Goal: Task Accomplishment & Management: Manage account settings

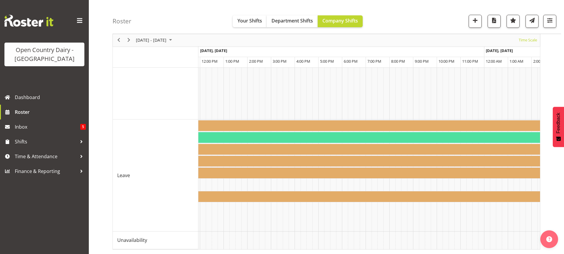
scroll to position [0, 3131]
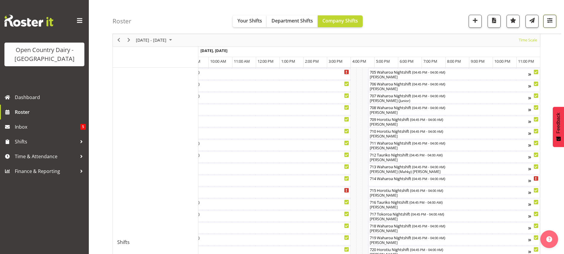
click at [548, 19] on span "button" at bounding box center [550, 21] width 8 height 8
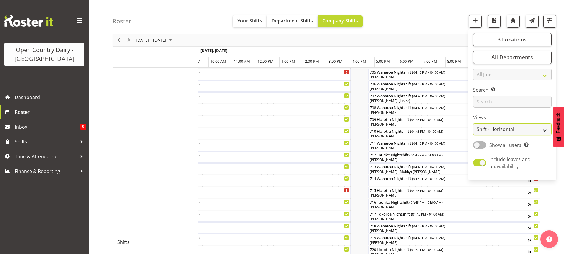
click at [512, 131] on select "Staff Role Shift - Horizontal Shift - Vertical Staff - Location" at bounding box center [512, 130] width 78 height 12
select select "staff"
click at [473, 124] on select "Staff Role Shift - Horizontal Shift - Vertical Staff - Location" at bounding box center [512, 130] width 78 height 12
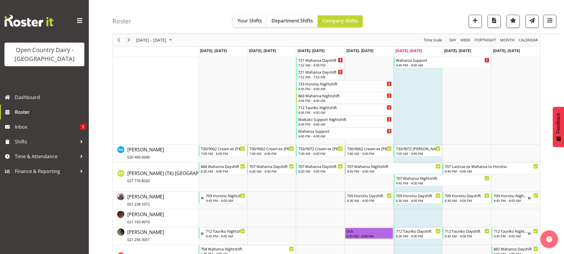
scroll to position [215, 0]
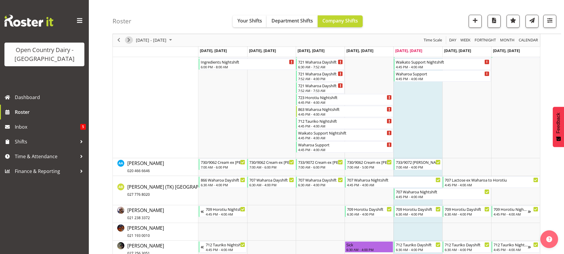
click at [129, 40] on span "Next" at bounding box center [128, 40] width 7 height 7
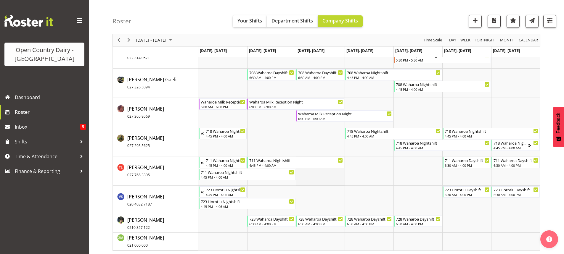
scroll to position [4548, 0]
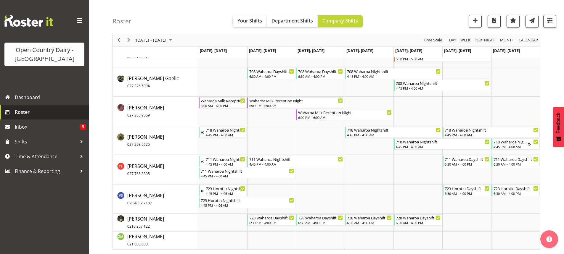
click at [23, 111] on span "Roster" at bounding box center [50, 112] width 71 height 9
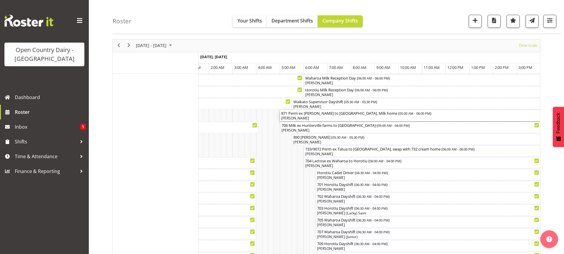
click at [291, 118] on div "[PERSON_NAME]" at bounding box center [433, 118] width 305 height 5
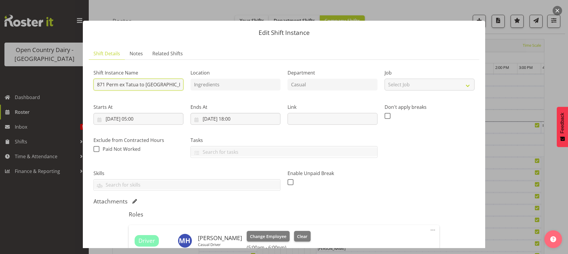
click at [105, 84] on input "871 Perm ex Tatua to [GEOGRAPHIC_DATA], Milk home" at bounding box center [139, 85] width 90 height 12
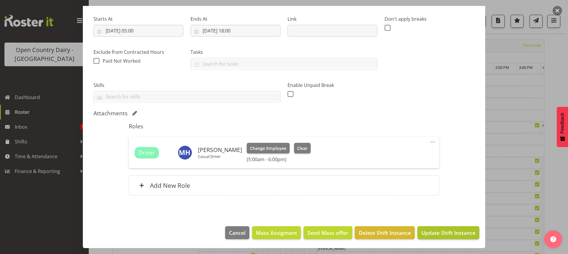
type input "731/9061 Perm ex Tatua to Wanganui, Milk home"
click at [440, 233] on span "Update Shift Instance" at bounding box center [448, 233] width 54 height 8
